Goal: Task Accomplishment & Management: Manage account settings

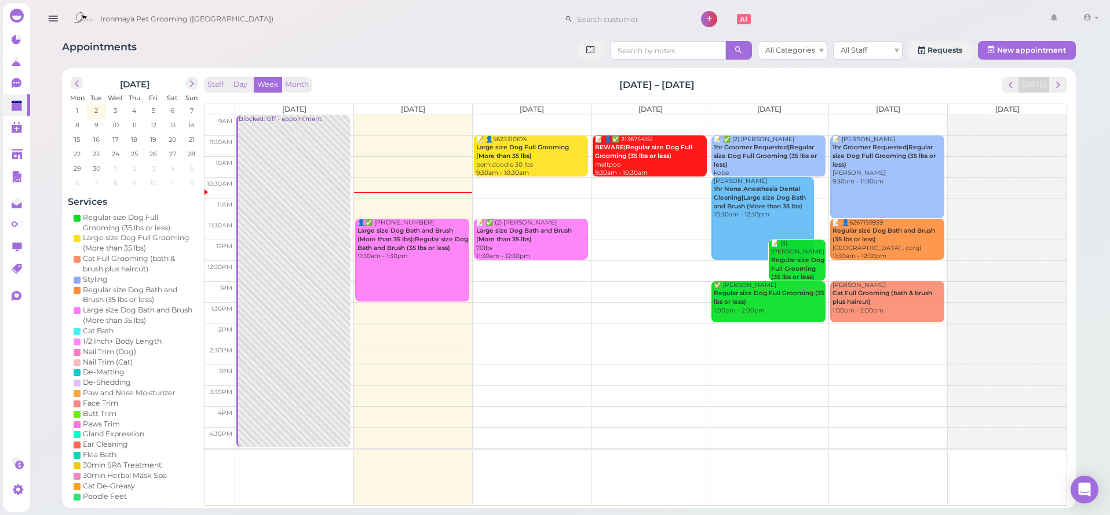
click at [416, 258] on div "👤✅ [PHONE_NUMBER] Large size Dog Bath and Brush (More than 35 lbs)|Regular size…" at bounding box center [413, 240] width 112 height 42
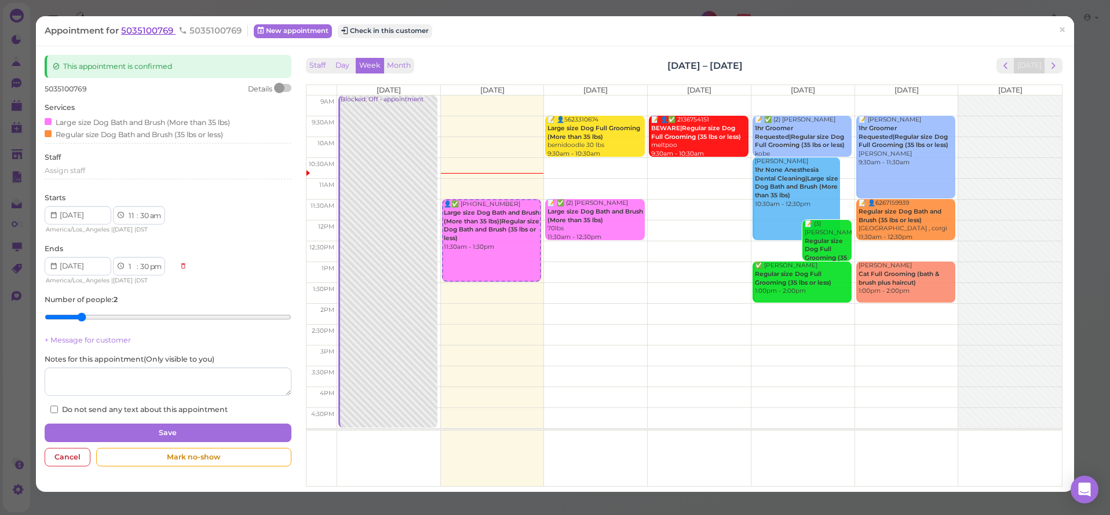
click at [134, 29] on span "5035100769" at bounding box center [148, 30] width 54 height 11
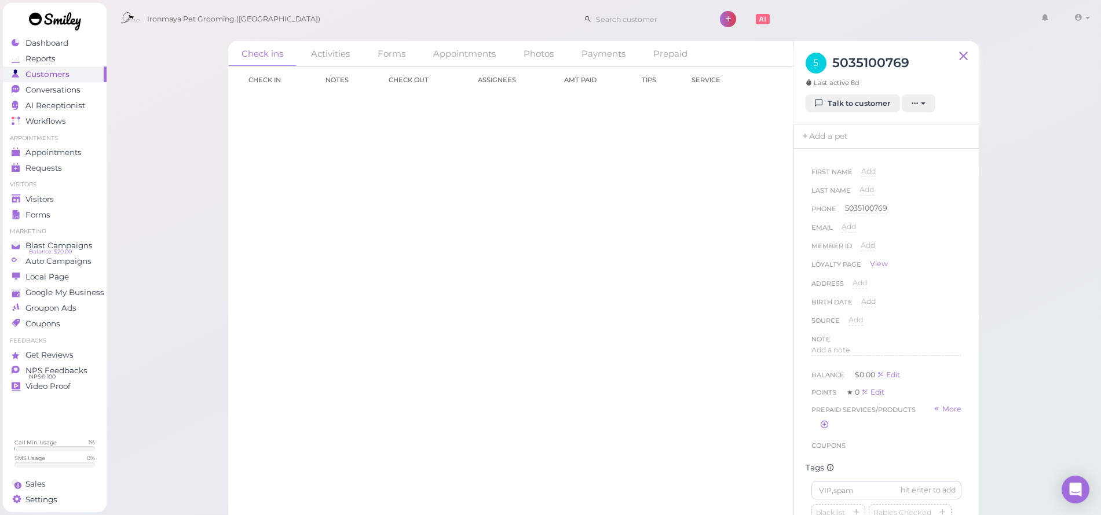
click at [873, 115] on div "5 5035100769 Last active 8d Talk to customer New appointment Add stamps Add/Rem…" at bounding box center [886, 82] width 185 height 83
click at [867, 107] on link "Talk to customer" at bounding box center [853, 103] width 94 height 19
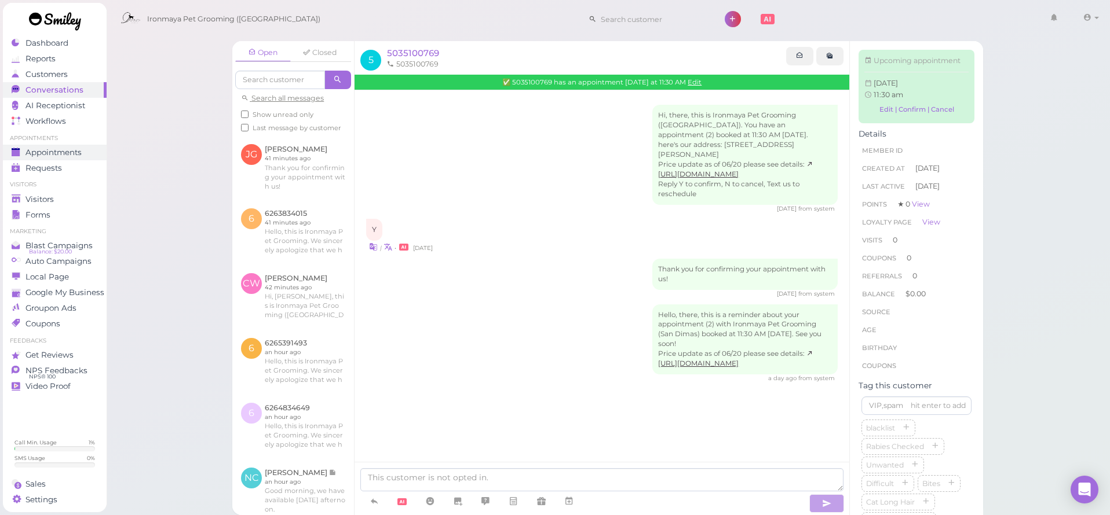
click at [76, 151] on span "Appointments" at bounding box center [53, 153] width 56 height 10
